Goal: Communication & Community: Share content

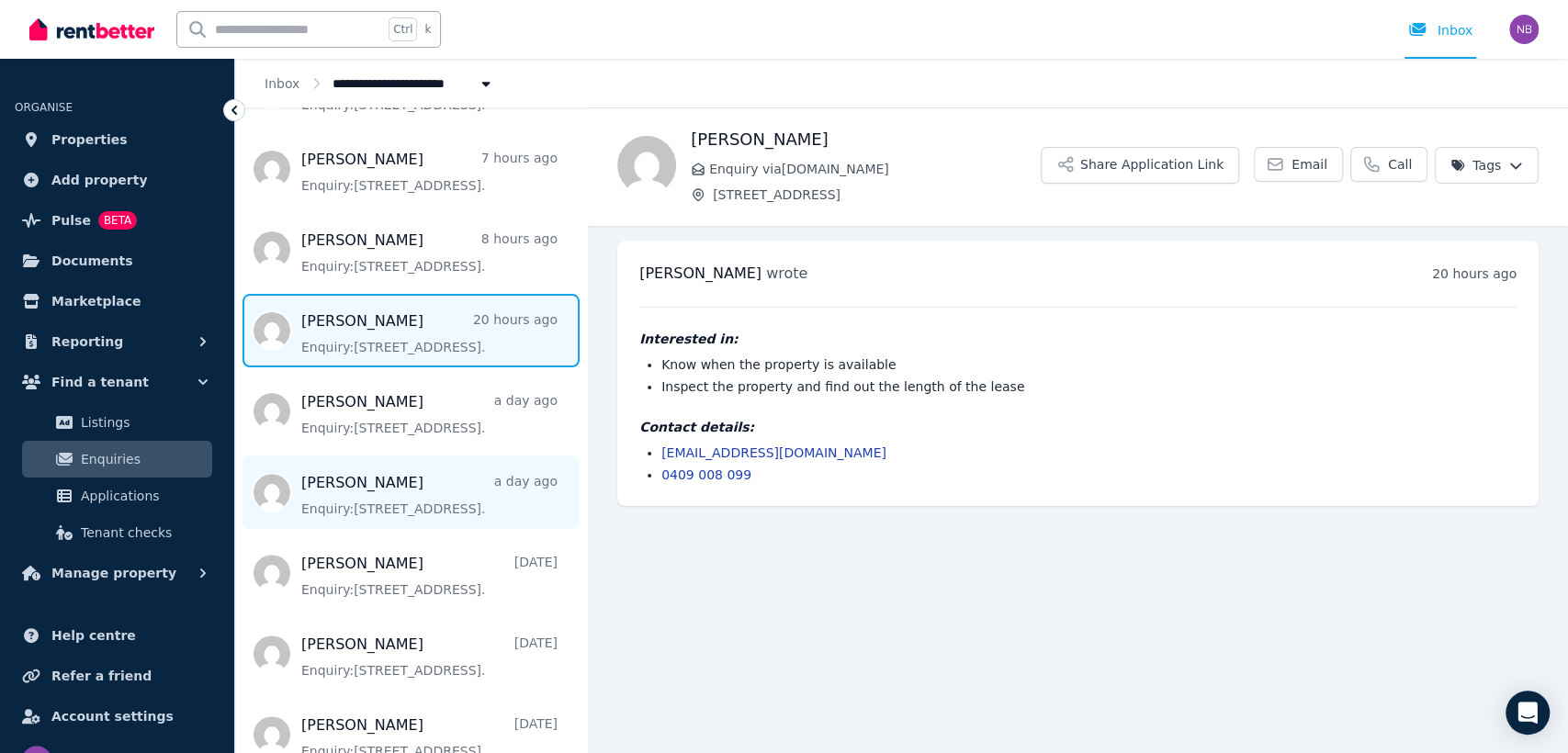
scroll to position [476, 0]
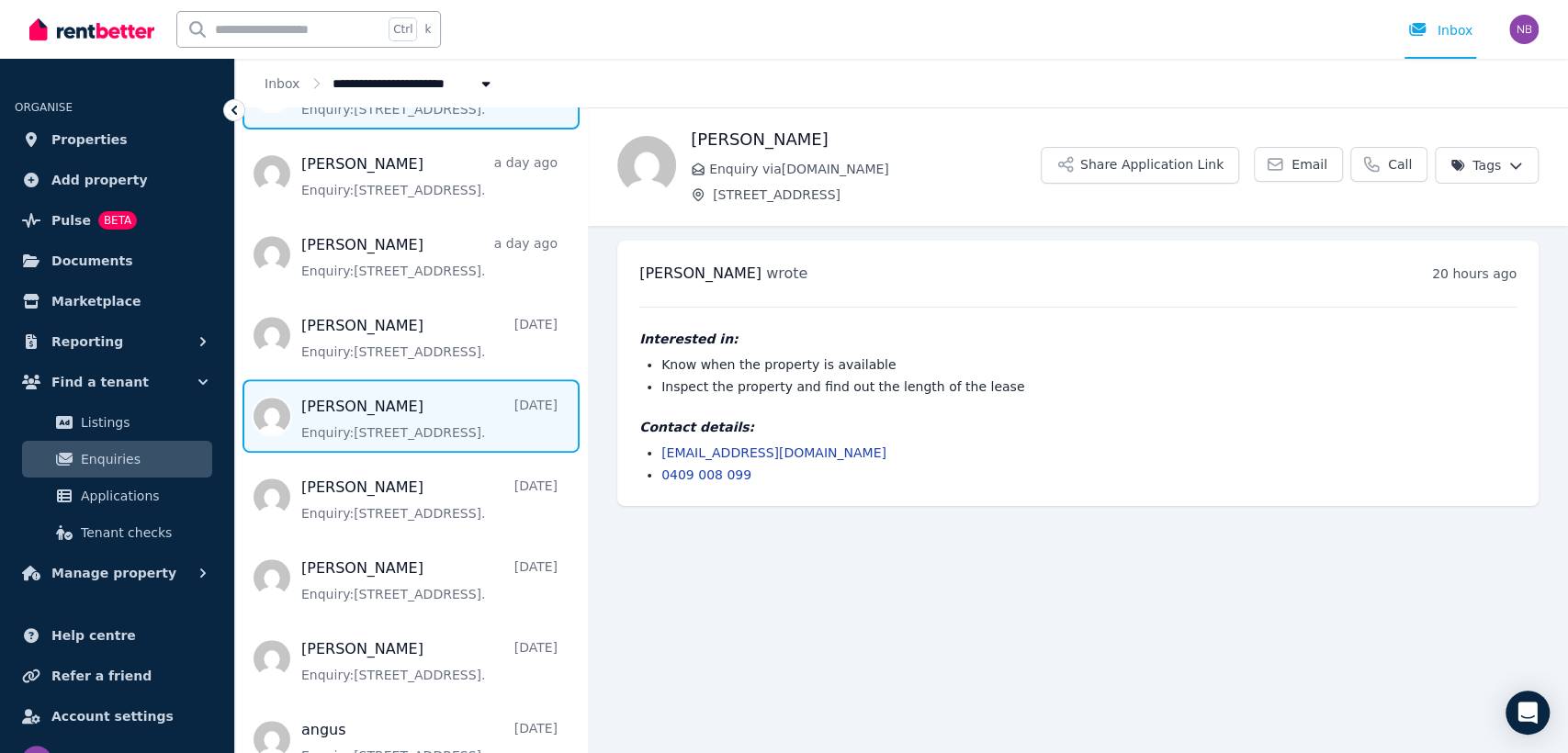
click at [398, 423] on span "Message list" at bounding box center [411, 416] width 351 height 73
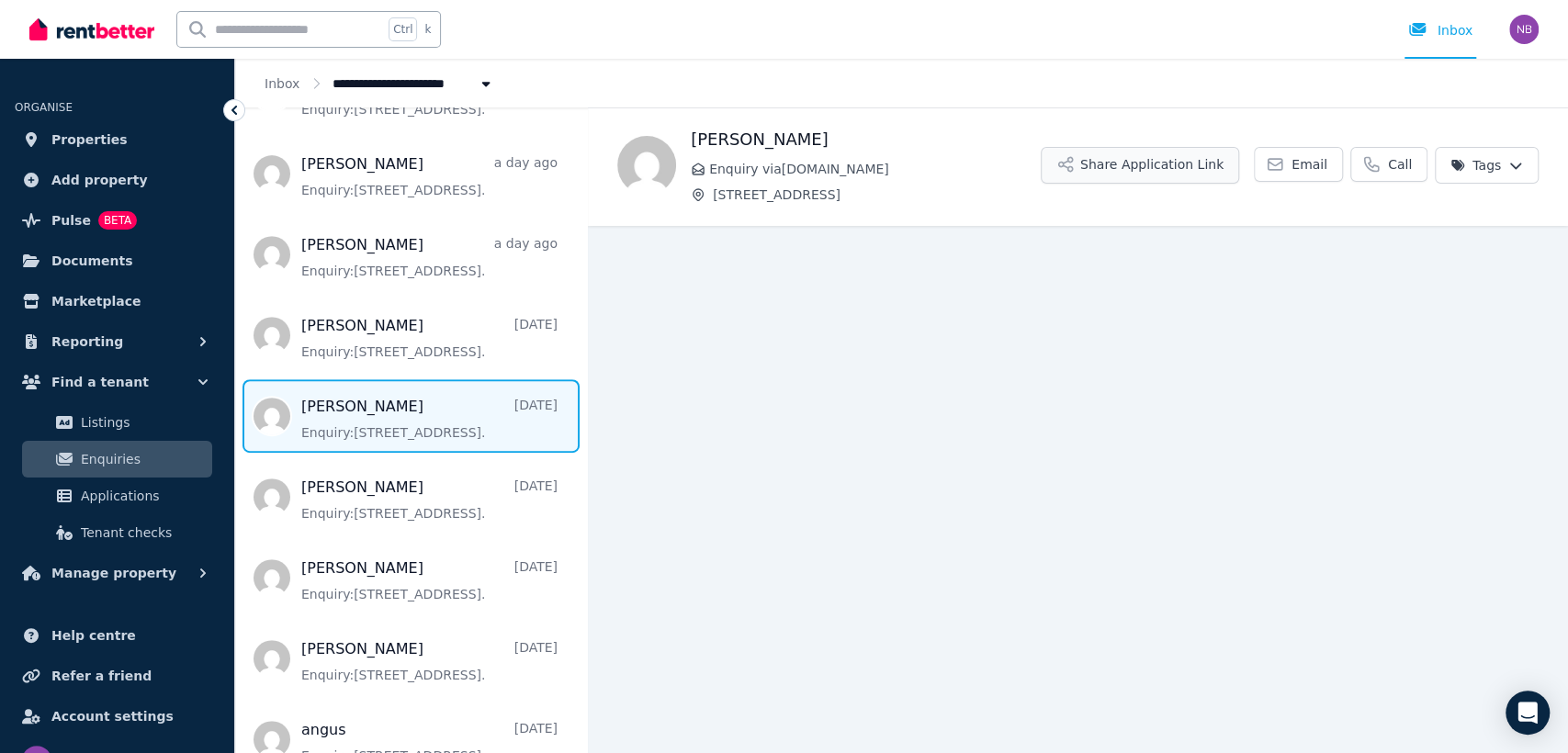
click at [1181, 162] on button "Share Application Link" at bounding box center [1139, 166] width 198 height 37
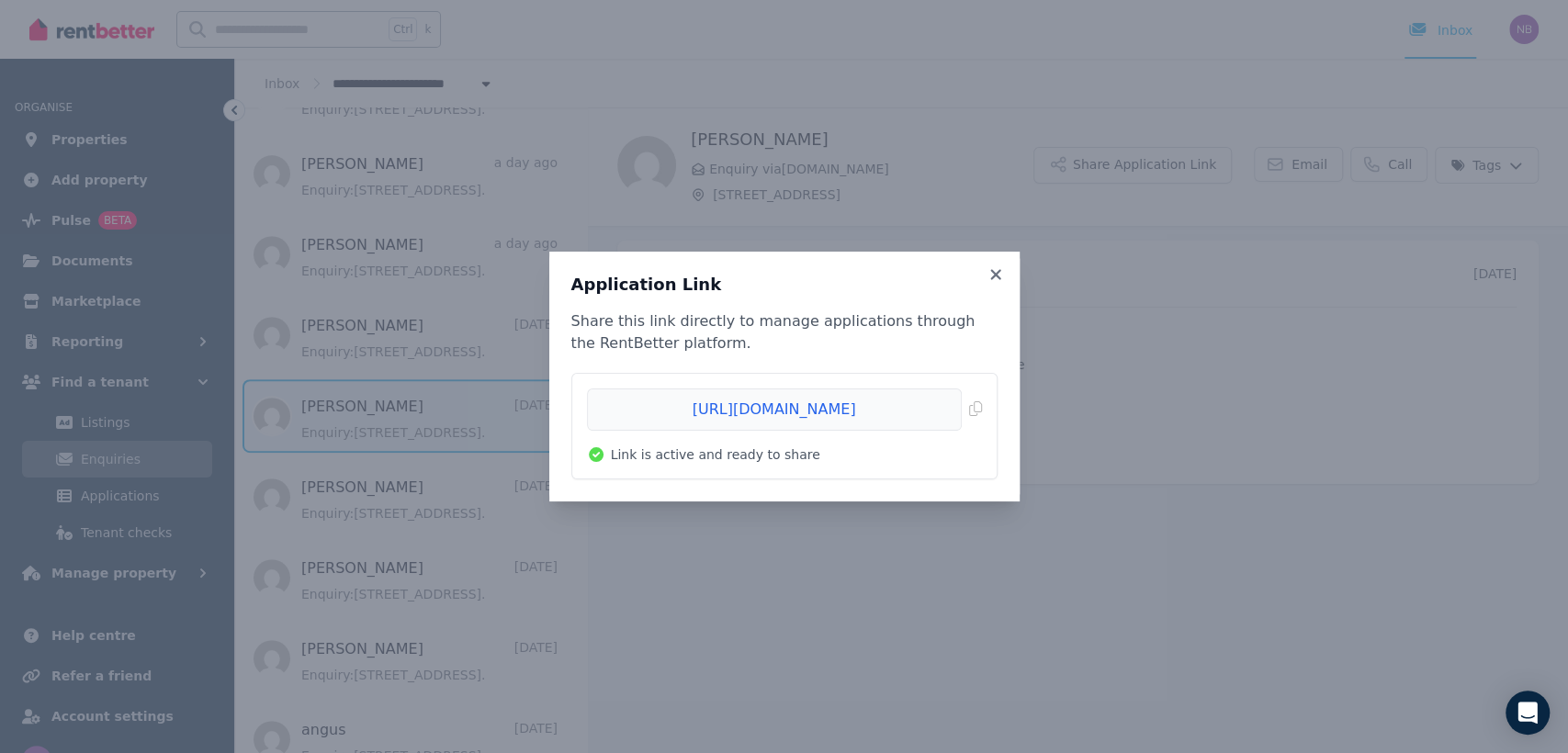
click at [984, 410] on li "[URL][DOMAIN_NAME] Copied! Link is active and ready to share" at bounding box center [784, 426] width 425 height 105
click at [973, 409] on span "Copied!" at bounding box center [784, 409] width 395 height 42
click at [992, 281] on icon at bounding box center [995, 274] width 19 height 17
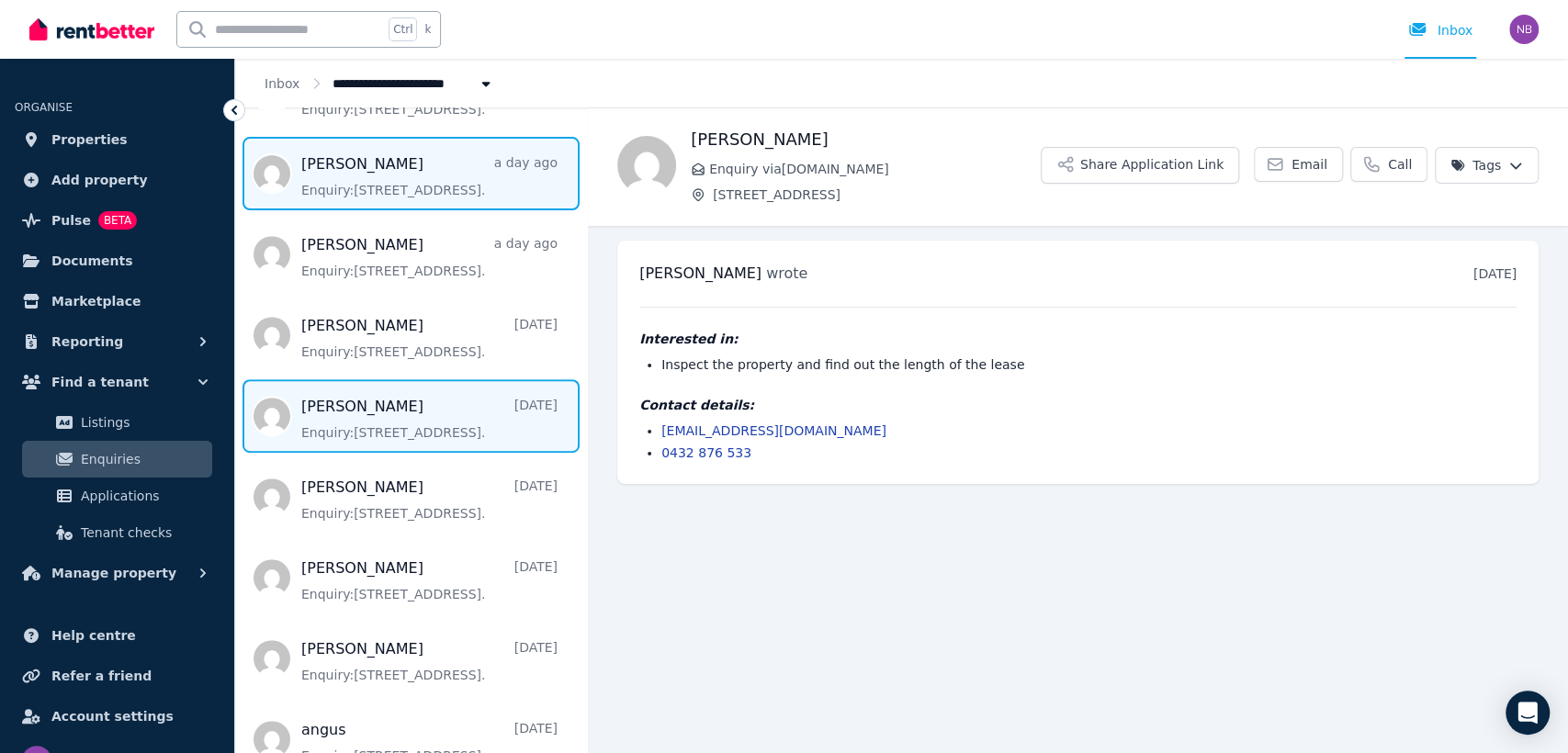
click at [386, 161] on span "Message list" at bounding box center [411, 173] width 351 height 73
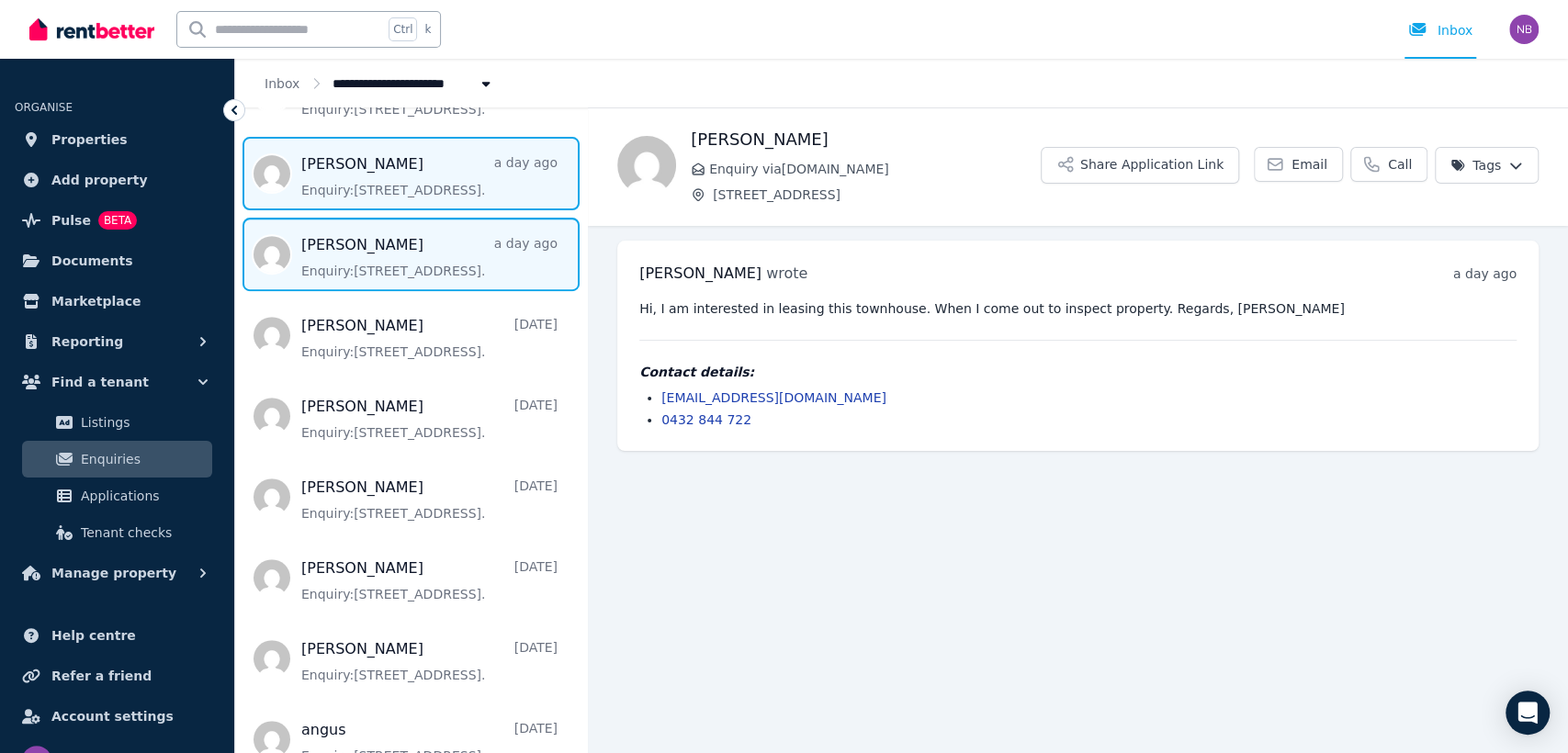
click at [375, 262] on span "Message list" at bounding box center [411, 254] width 351 height 73
